Goal: Task Accomplishment & Management: Use online tool/utility

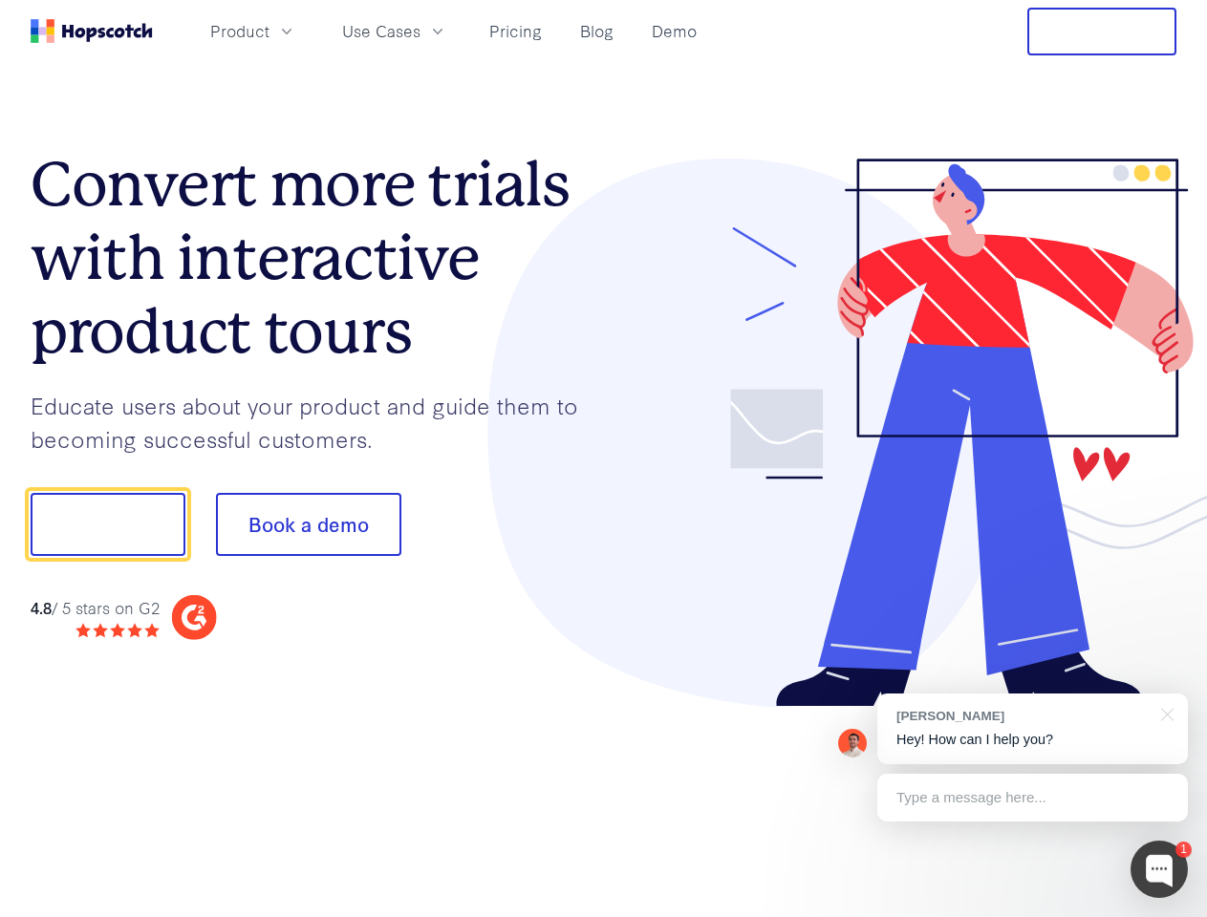
click at [604, 459] on div at bounding box center [890, 433] width 573 height 549
click at [269, 31] on span "Product" at bounding box center [239, 31] width 59 height 24
click at [420, 31] on span "Use Cases" at bounding box center [381, 31] width 78 height 24
click at [1101, 32] on button "Free Trial" at bounding box center [1101, 32] width 149 height 48
click at [107, 524] on button "Show me!" at bounding box center [108, 524] width 155 height 63
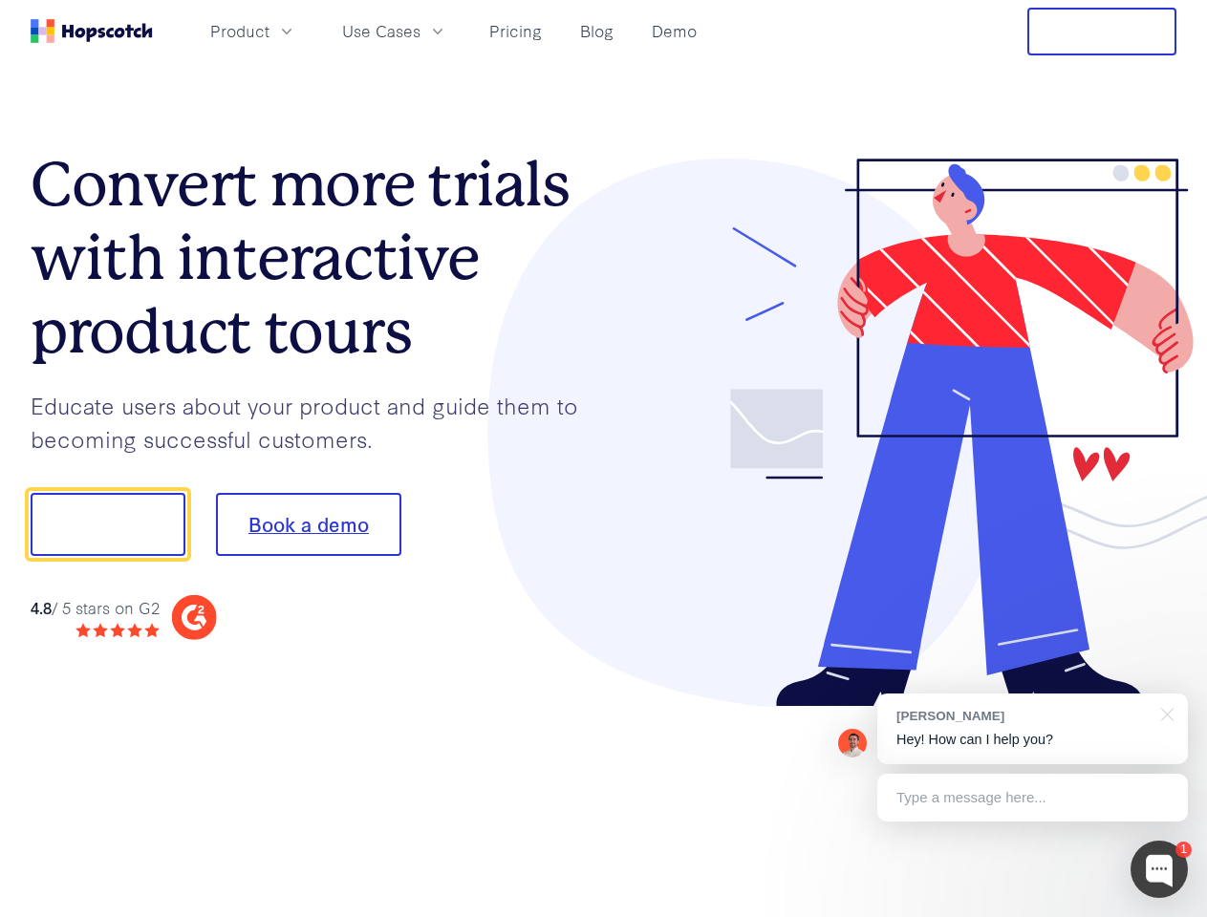
click at [308, 524] on button "Book a demo" at bounding box center [308, 524] width 185 height 63
click at [1159, 869] on div at bounding box center [1158, 869] width 57 height 57
click at [1032, 729] on div "[PERSON_NAME] Hey! How can I help you?" at bounding box center [1032, 729] width 310 height 71
click at [1164, 713] on div at bounding box center [1008, 521] width 358 height 637
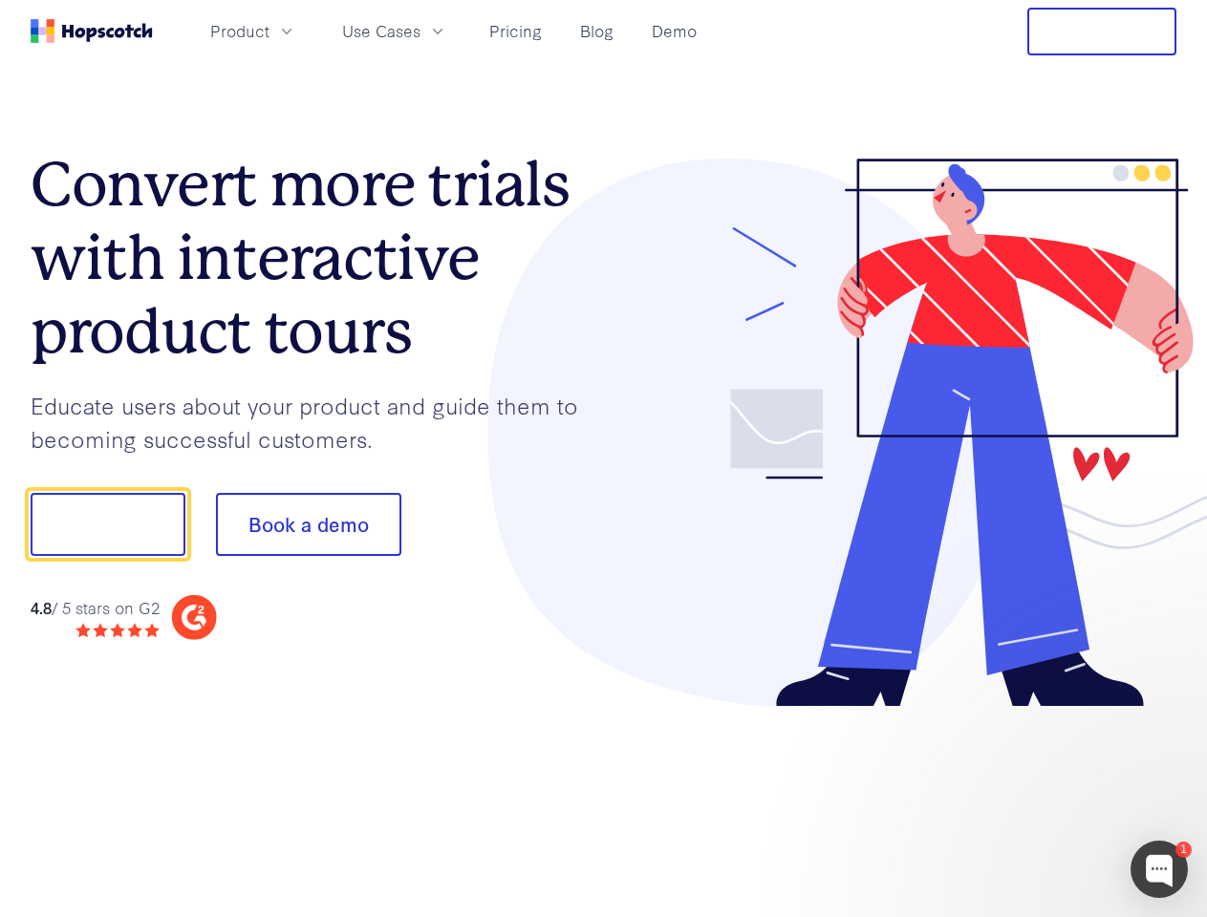
click at [1032, 798] on div at bounding box center [1008, 649] width 358 height 381
